Goal: Find specific page/section: Find specific page/section

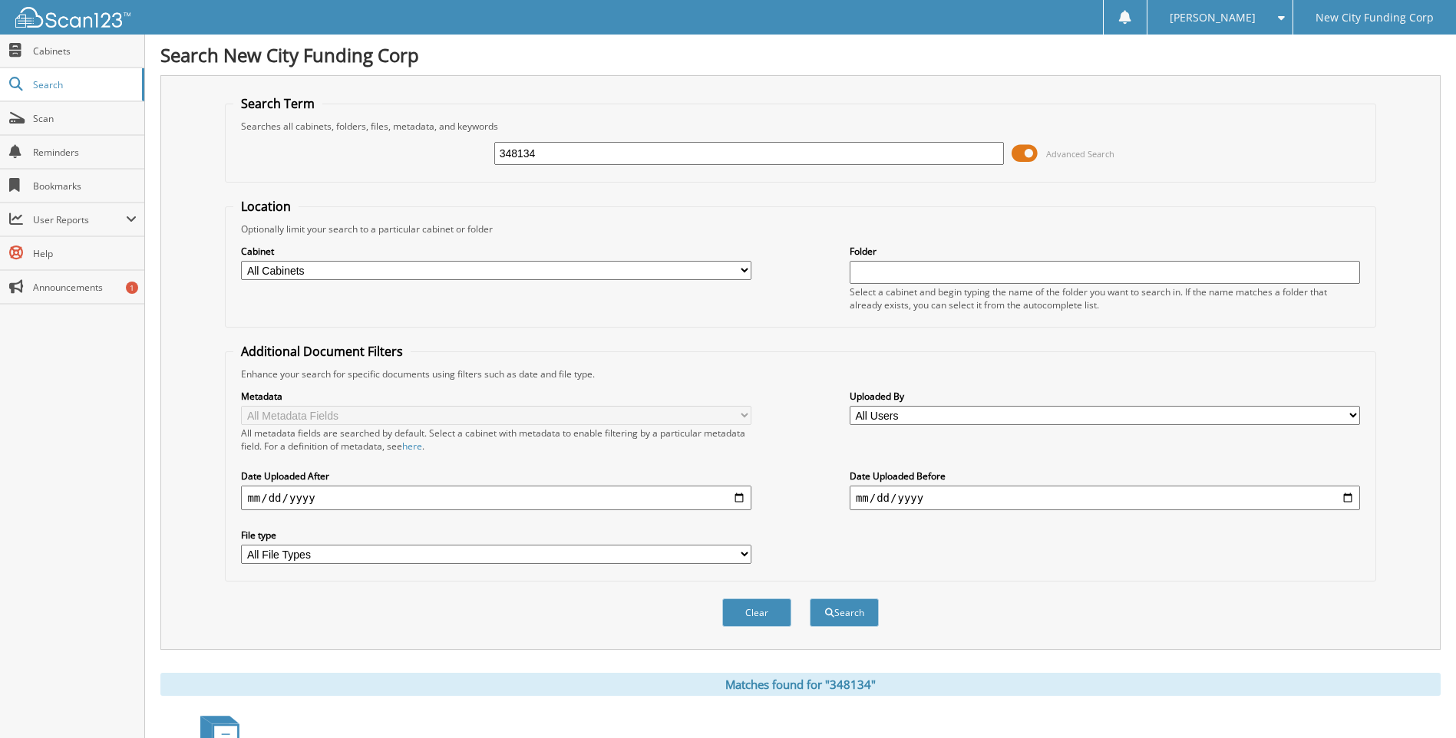
scroll to position [205, 0]
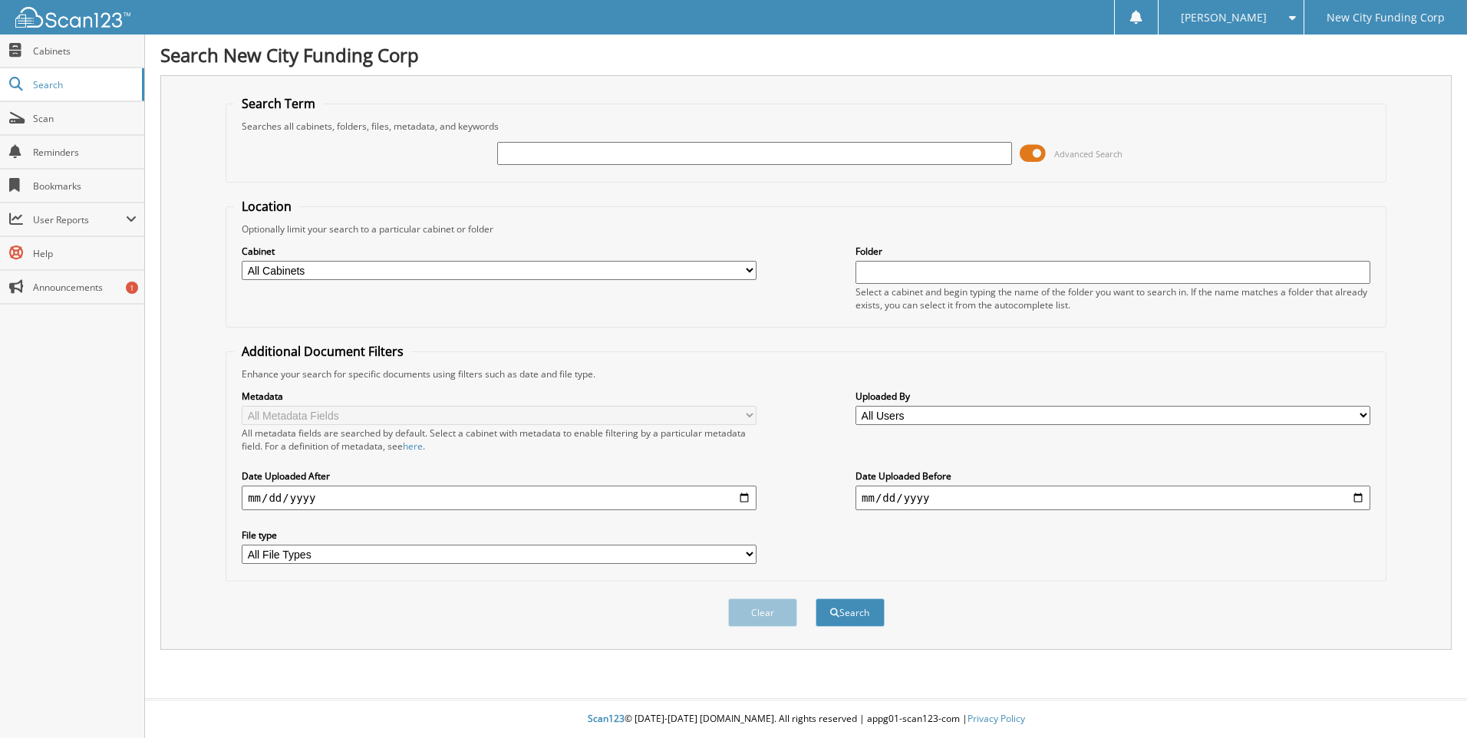
click at [621, 159] on input "text" at bounding box center [754, 153] width 515 height 23
type input "362244"
click at [816, 599] on button "Search" at bounding box center [850, 613] width 69 height 28
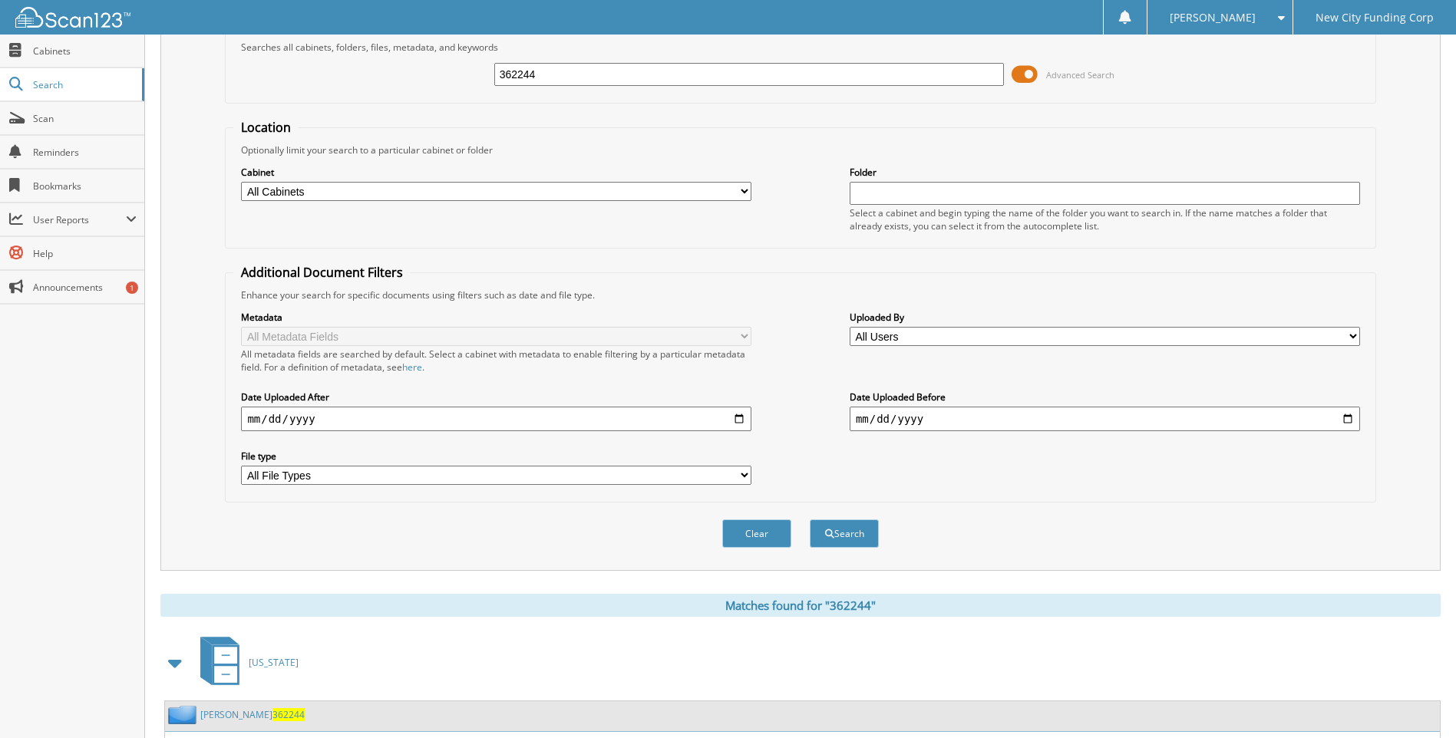
scroll to position [153, 0]
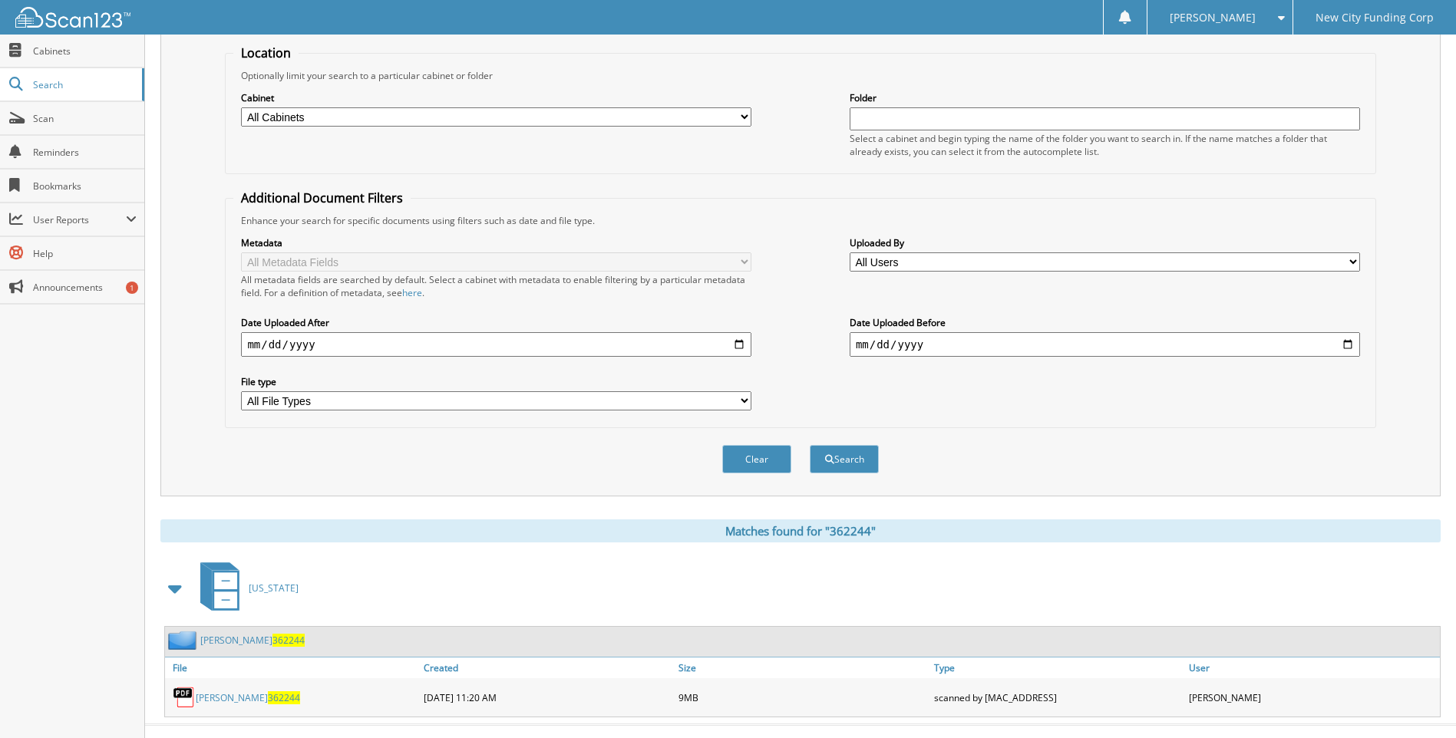
click at [229, 696] on link "ADONIS WILLIAMS 362244" at bounding box center [248, 697] width 104 height 13
